Goal: Register for event/course

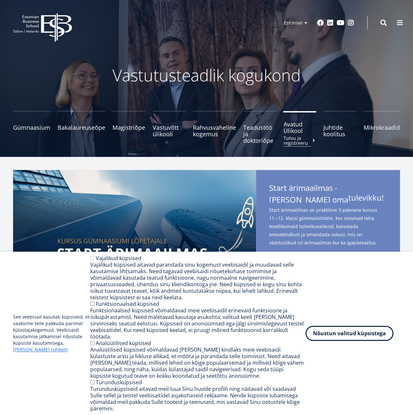
click at [294, 129] on span "Avatud Ülikool Tutvu ja registreeru" at bounding box center [299, 127] width 33 height 13
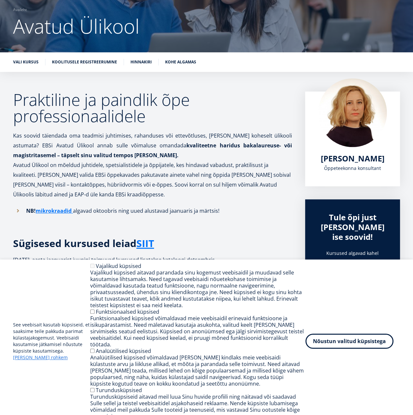
scroll to position [131, 0]
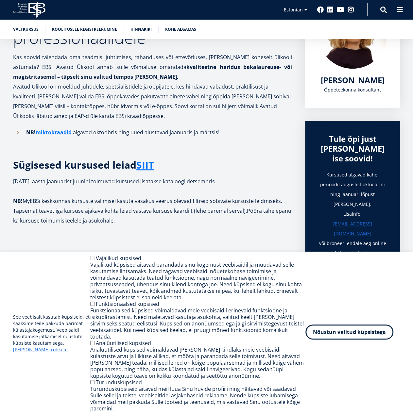
click at [327, 335] on button "Nõustun valitud küpsistega" at bounding box center [349, 331] width 88 height 15
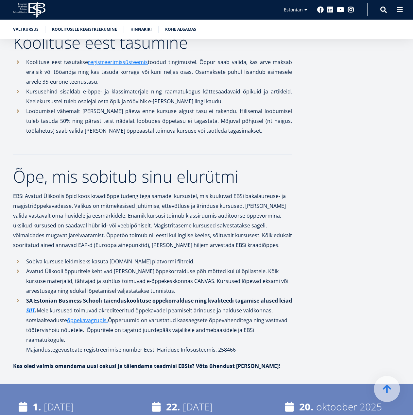
scroll to position [686, 0]
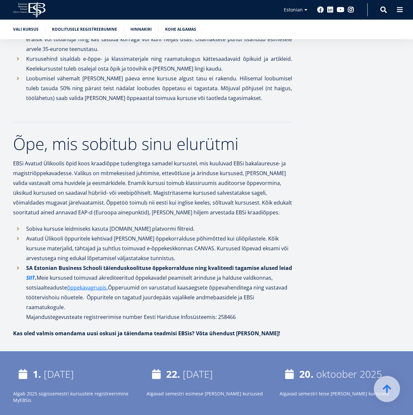
click at [29, 277] on link "SIIT" at bounding box center [30, 278] width 9 height 10
click at [83, 287] on link "õppekavagrupis." at bounding box center [87, 288] width 41 height 10
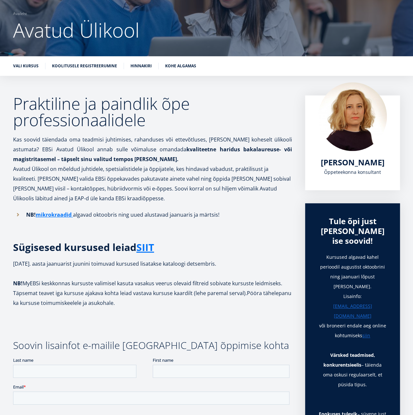
scroll to position [54, 0]
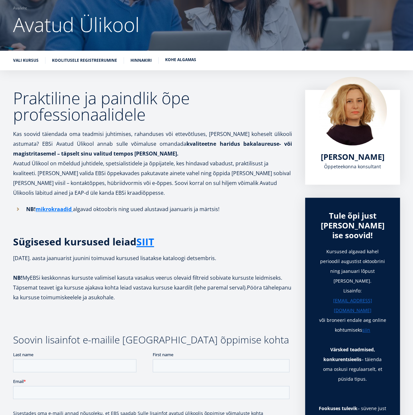
click at [179, 60] on link "Kohe algamas" at bounding box center [180, 60] width 31 height 7
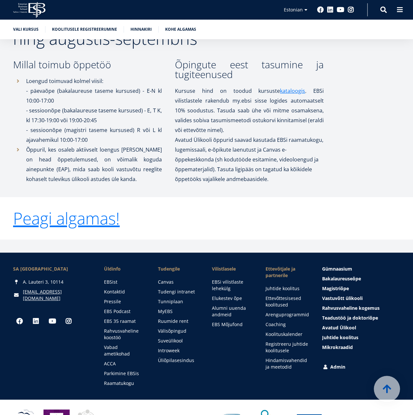
scroll to position [1128, 0]
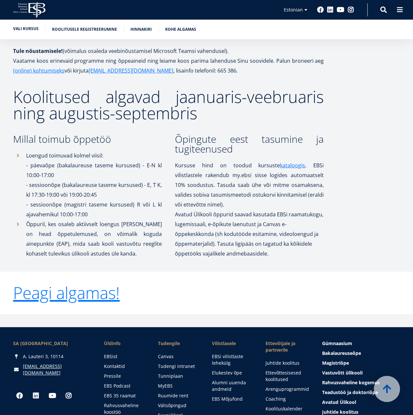
click at [30, 29] on link "Vali kursus" at bounding box center [25, 28] width 25 height 7
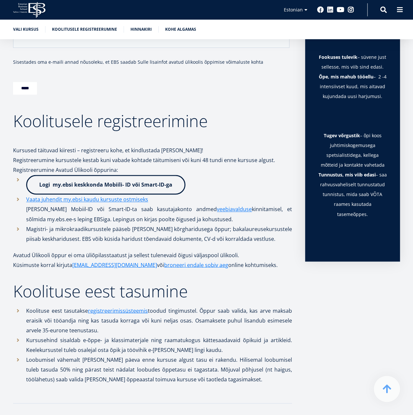
scroll to position [347, 0]
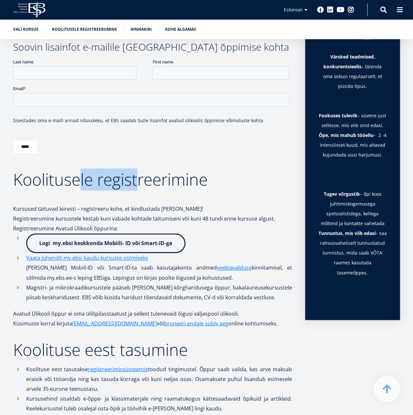
drag, startPoint x: 96, startPoint y: 180, endPoint x: 156, endPoint y: 179, distance: 60.4
click at [156, 179] on h2 "Koolitusele registreerimine" at bounding box center [152, 179] width 279 height 16
click at [158, 179] on h2 "Koolitusele registreerimine" at bounding box center [152, 179] width 279 height 16
drag, startPoint x: 340, startPoint y: 104, endPoint x: 349, endPoint y: 104, distance: 8.5
click at [344, 132] on strong "Õpe, mis mahub tööellu" at bounding box center [346, 135] width 55 height 6
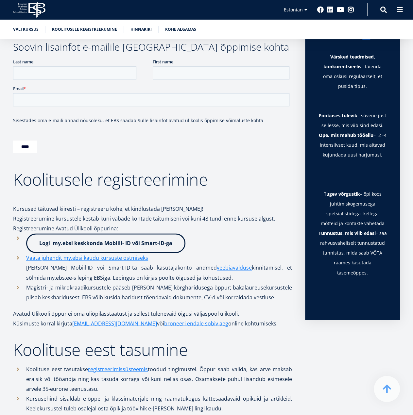
click at [349, 132] on strong "Õpe, mis mahub tööellu" at bounding box center [346, 135] width 55 height 6
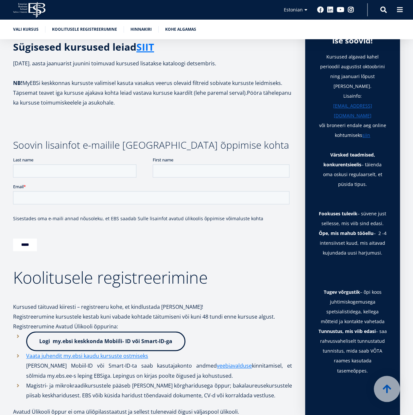
scroll to position [216, 0]
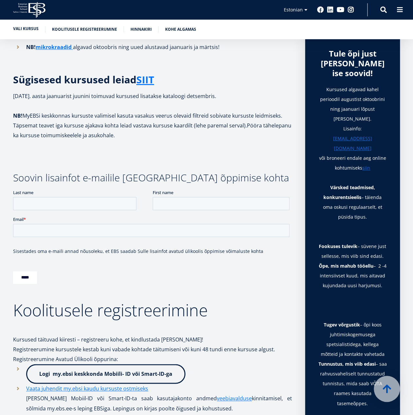
click at [27, 29] on link "Vali kursus" at bounding box center [25, 28] width 25 height 7
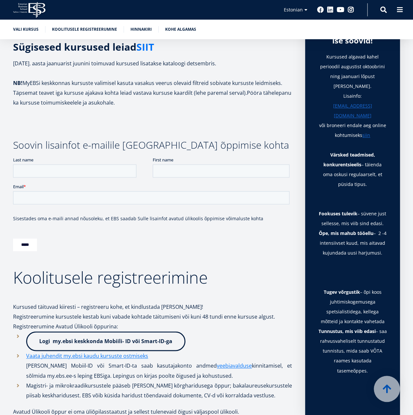
click at [146, 47] on link "SIIT" at bounding box center [145, 47] width 18 height 10
